Goal: Use online tool/utility: Use online tool/utility

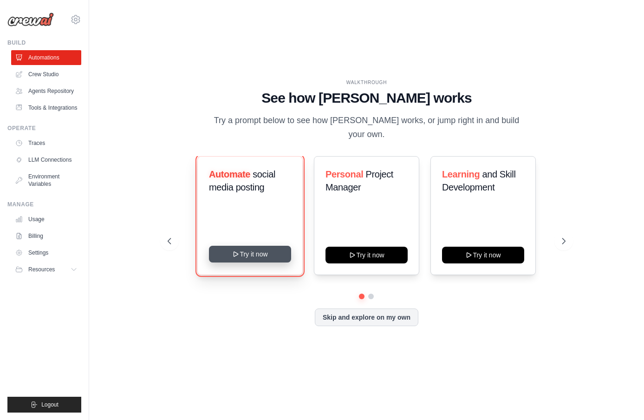
click at [231, 250] on button "Try it now" at bounding box center [250, 254] width 82 height 17
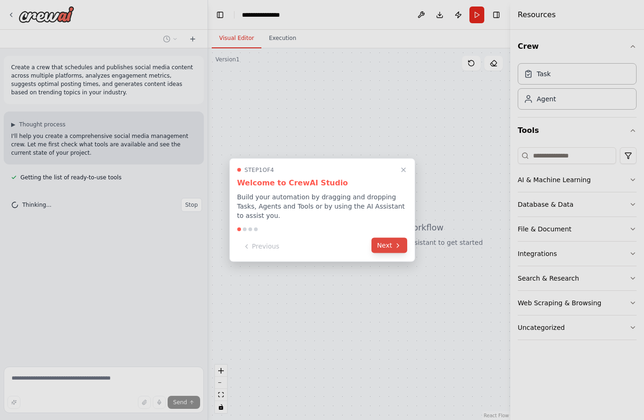
click at [390, 245] on button "Next" at bounding box center [390, 245] width 36 height 15
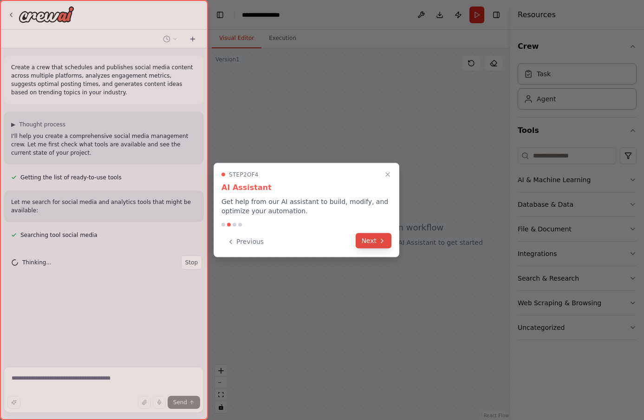
click at [372, 242] on button "Next" at bounding box center [374, 240] width 36 height 15
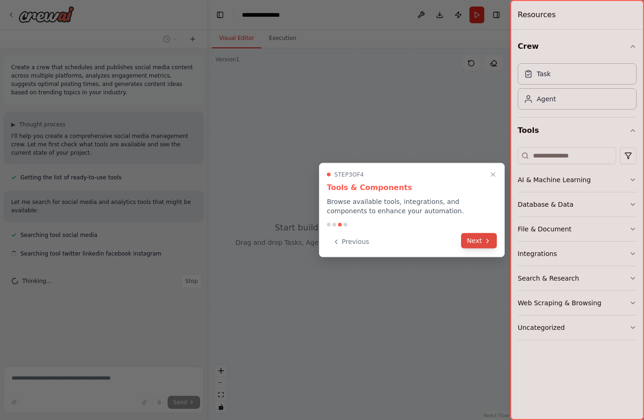
click at [468, 241] on button "Next" at bounding box center [479, 240] width 36 height 15
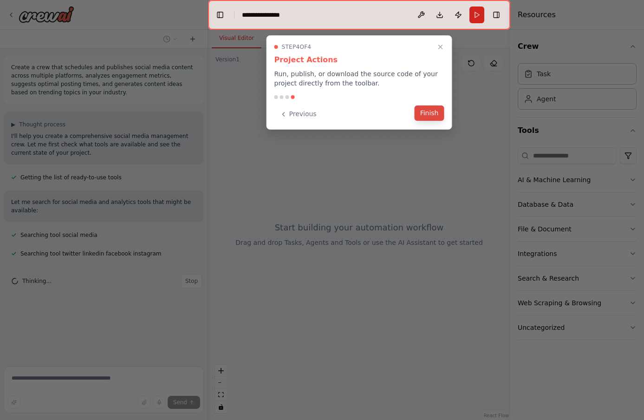
click at [432, 115] on button "Finish" at bounding box center [430, 112] width 30 height 15
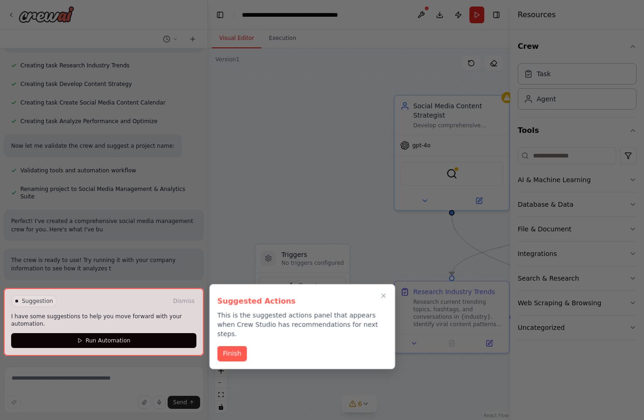
click at [273, 142] on div at bounding box center [322, 210] width 644 height 420
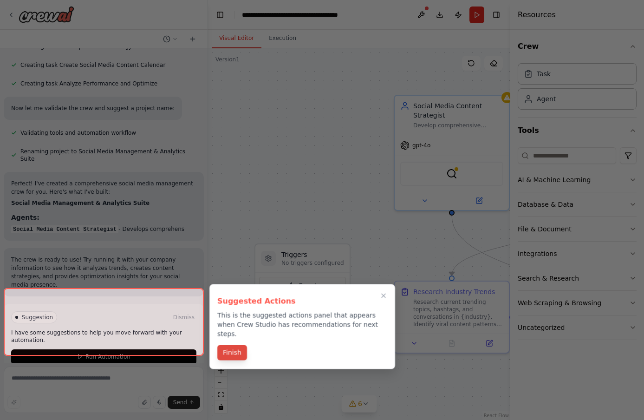
click at [235, 345] on button "Finish" at bounding box center [232, 352] width 30 height 15
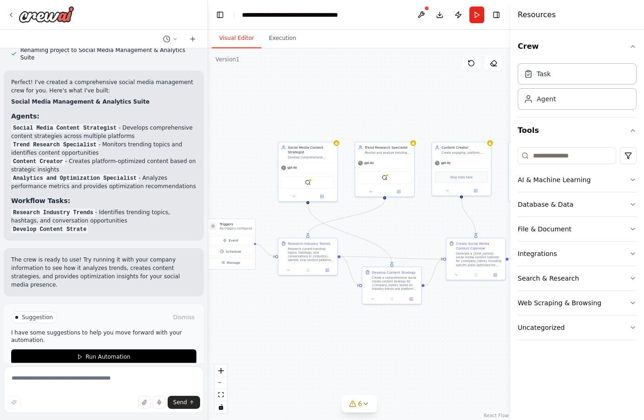
drag, startPoint x: 279, startPoint y: 191, endPoint x: 209, endPoint y: 185, distance: 69.9
click at [210, 185] on div ".deletable-edge-delete-btn { width: 20px; height: 20px; border: 0px solid #ffff…" at bounding box center [359, 234] width 302 height 372
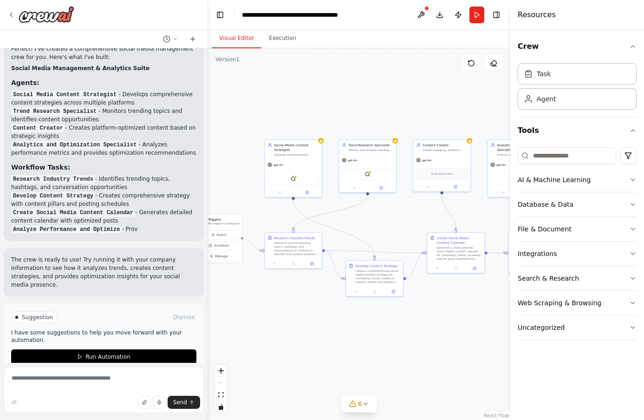
drag, startPoint x: 396, startPoint y: 228, endPoint x: 234, endPoint y: 219, distance: 162.3
click at [235, 219] on div ".deletable-edge-delete-btn { width: 20px; height: 20px; border: 0px solid #ffff…" at bounding box center [359, 234] width 302 height 372
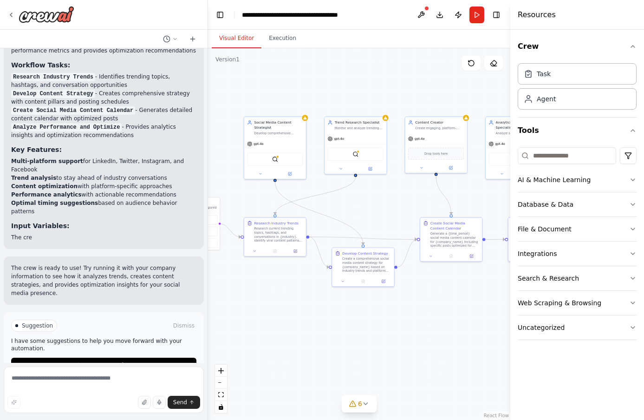
drag, startPoint x: 300, startPoint y: 300, endPoint x: 457, endPoint y: 299, distance: 156.1
click at [457, 299] on div ".deletable-edge-delete-btn { width: 20px; height: 20px; border: 0px solid #ffff…" at bounding box center [359, 234] width 302 height 372
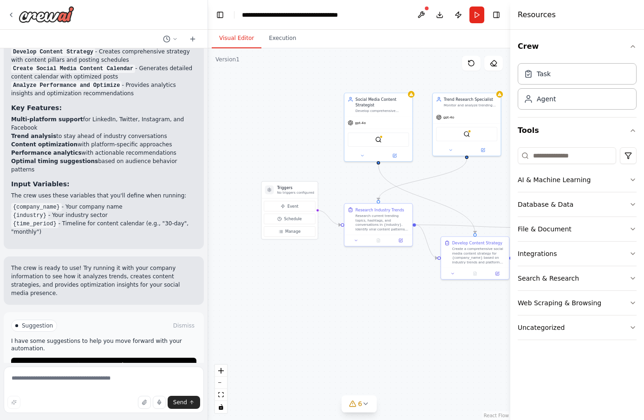
drag, startPoint x: 278, startPoint y: 314, endPoint x: 389, endPoint y: 310, distance: 111.1
click at [389, 311] on div ".deletable-edge-delete-btn { width: 20px; height: 20px; border: 0px solid #ffff…" at bounding box center [359, 234] width 302 height 372
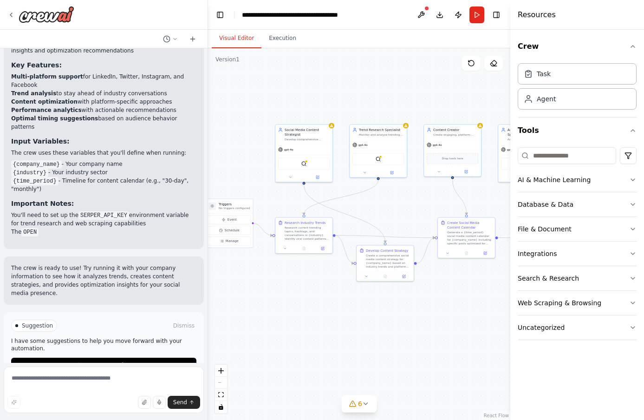
drag, startPoint x: 369, startPoint y: 299, endPoint x: 290, endPoint y: 299, distance: 79.0
click at [290, 299] on div ".deletable-edge-delete-btn { width: 20px; height: 20px; border: 0px solid #ffff…" at bounding box center [359, 234] width 302 height 372
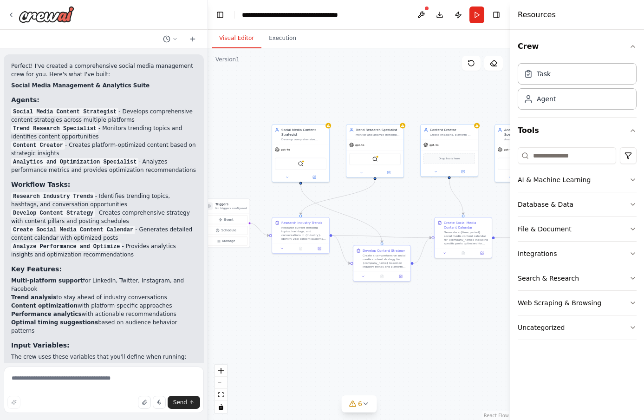
scroll to position [523, 0]
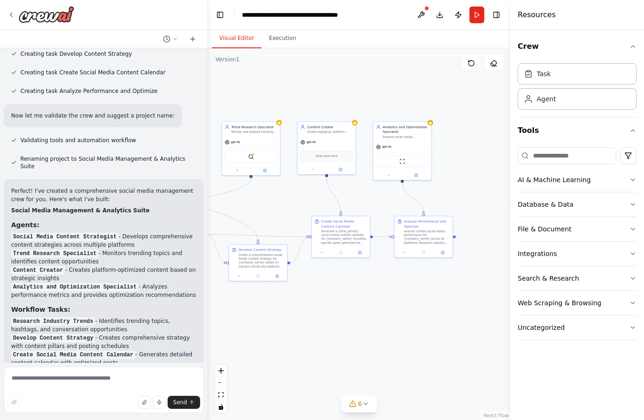
drag, startPoint x: 368, startPoint y: 299, endPoint x: 243, endPoint y: 299, distance: 124.5
click at [243, 299] on div ".deletable-edge-delete-btn { width: 20px; height: 20px; border: 0px solid #ffff…" at bounding box center [359, 234] width 302 height 372
click at [553, 173] on button "AI & Machine Learning" at bounding box center [577, 180] width 119 height 24
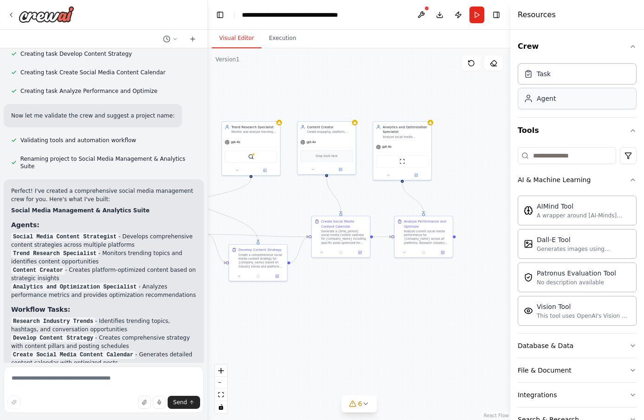
click at [557, 104] on div "Agent" at bounding box center [577, 98] width 119 height 21
